Goal: Task Accomplishment & Management: Manage account settings

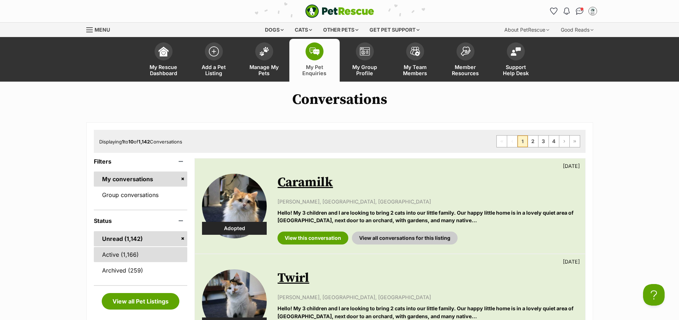
click at [119, 259] on link "Active (1,166)" at bounding box center [141, 254] width 94 height 15
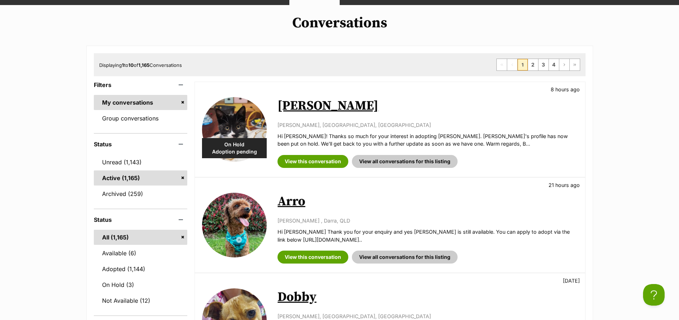
scroll to position [108, 0]
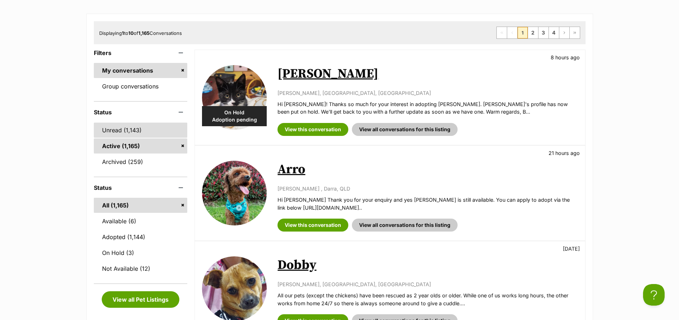
click at [116, 133] on link "Unread (1,143)" at bounding box center [141, 129] width 94 height 15
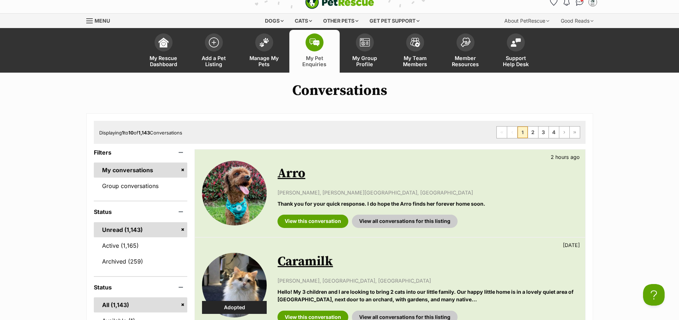
scroll to position [45, 0]
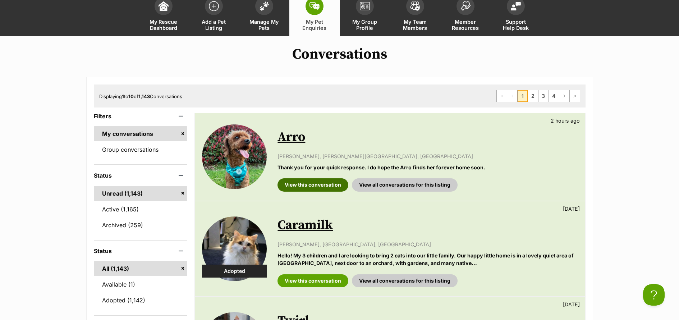
click at [309, 189] on link "View this conversation" at bounding box center [312, 184] width 71 height 13
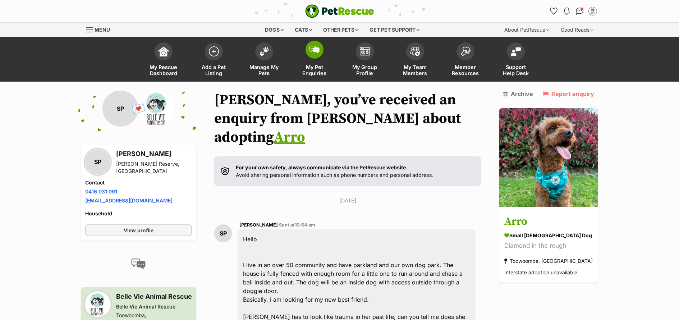
click at [315, 72] on span "My Pet Enquiries" at bounding box center [314, 70] width 32 height 12
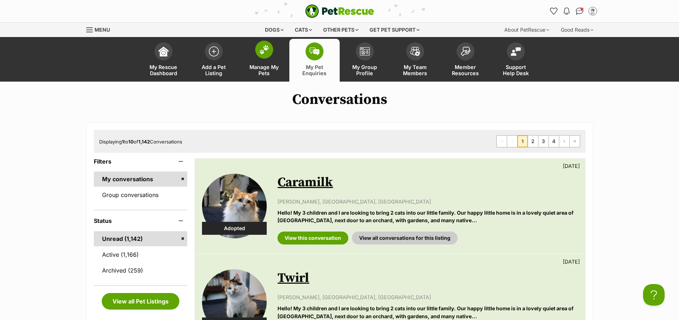
click at [256, 63] on link "Manage My Pets" at bounding box center [264, 60] width 50 height 43
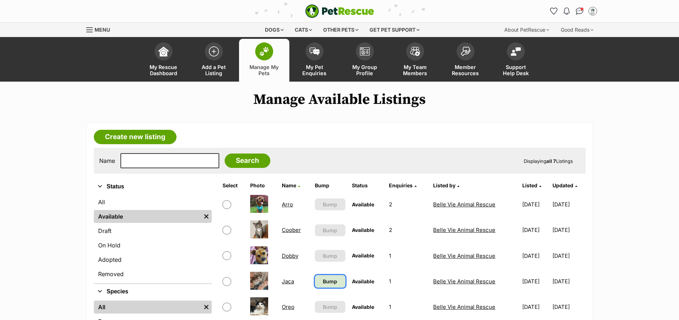
click at [332, 279] on link "Bump" at bounding box center [330, 281] width 31 height 13
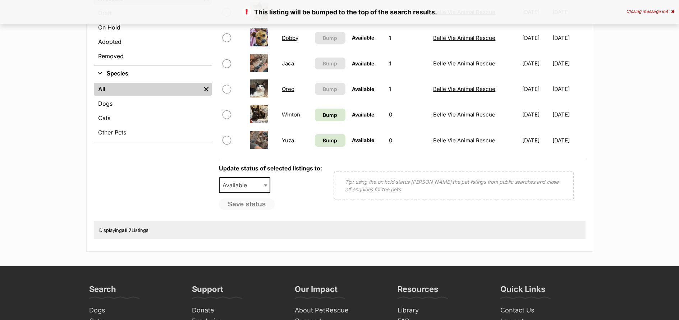
scroll to position [217, 0]
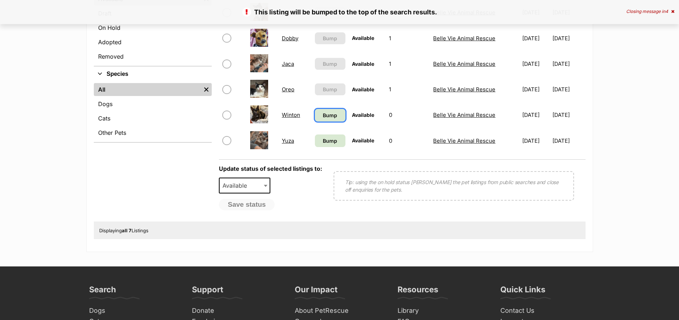
click at [330, 118] on span "Bump" at bounding box center [330, 115] width 14 height 8
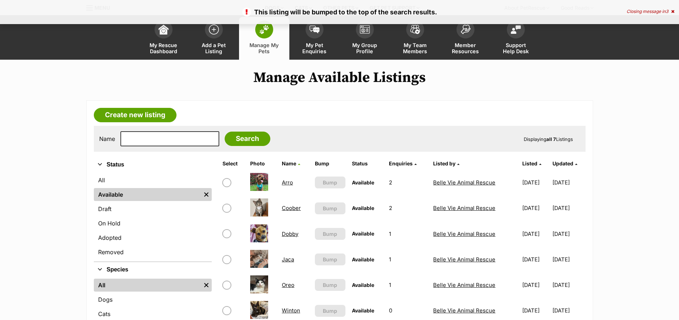
scroll to position [62, 0]
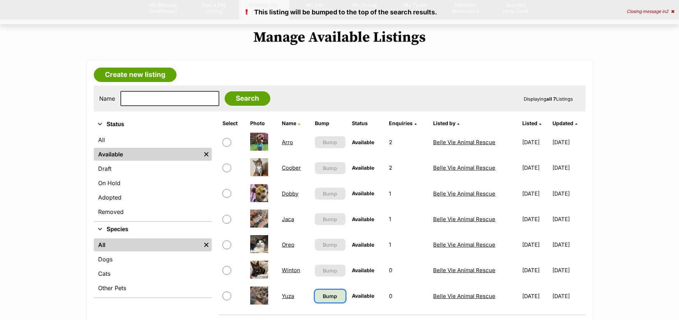
click at [325, 294] on span "Bump" at bounding box center [330, 296] width 14 height 8
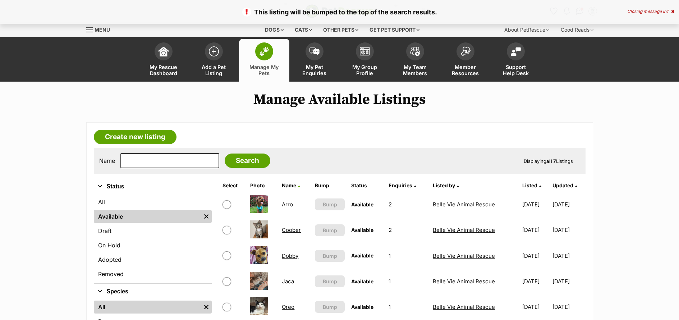
click at [285, 203] on link "Arro" at bounding box center [287, 204] width 11 height 7
